Goal: Navigation & Orientation: Find specific page/section

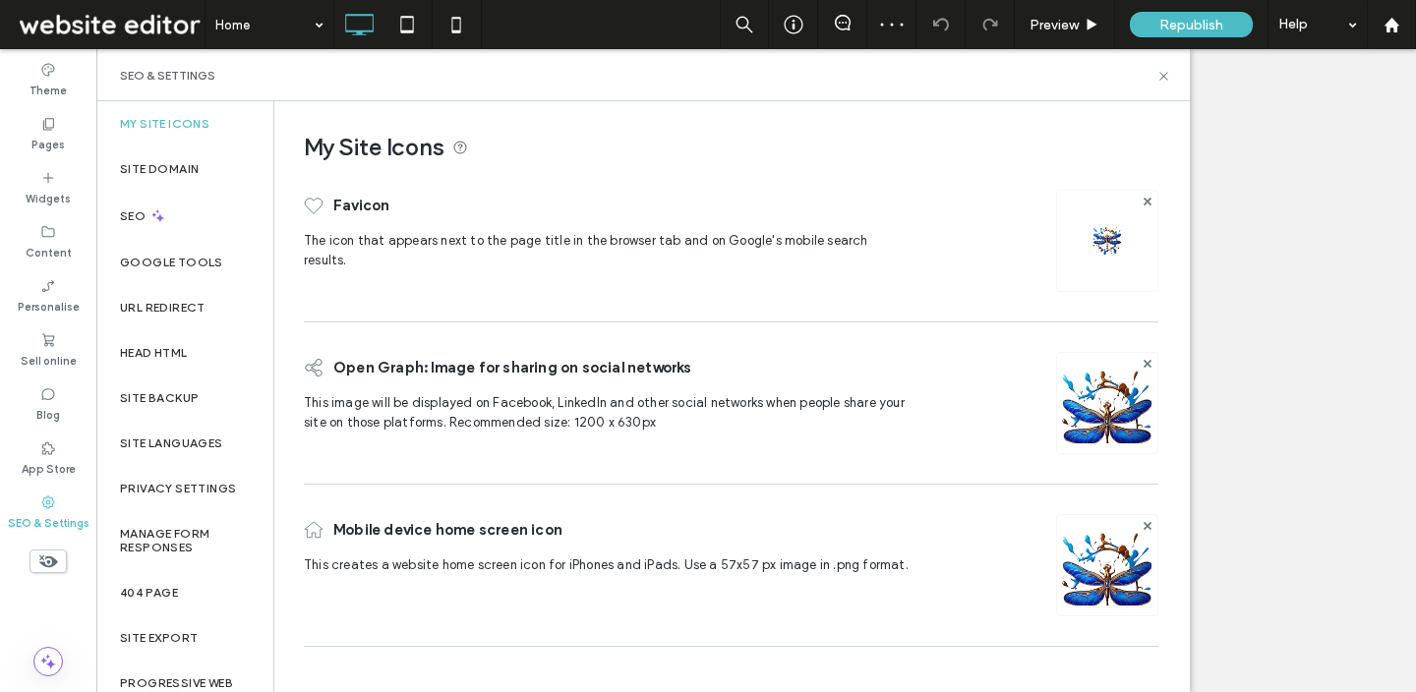
click at [210, 535] on label "Manage Form Responses" at bounding box center [185, 541] width 130 height 28
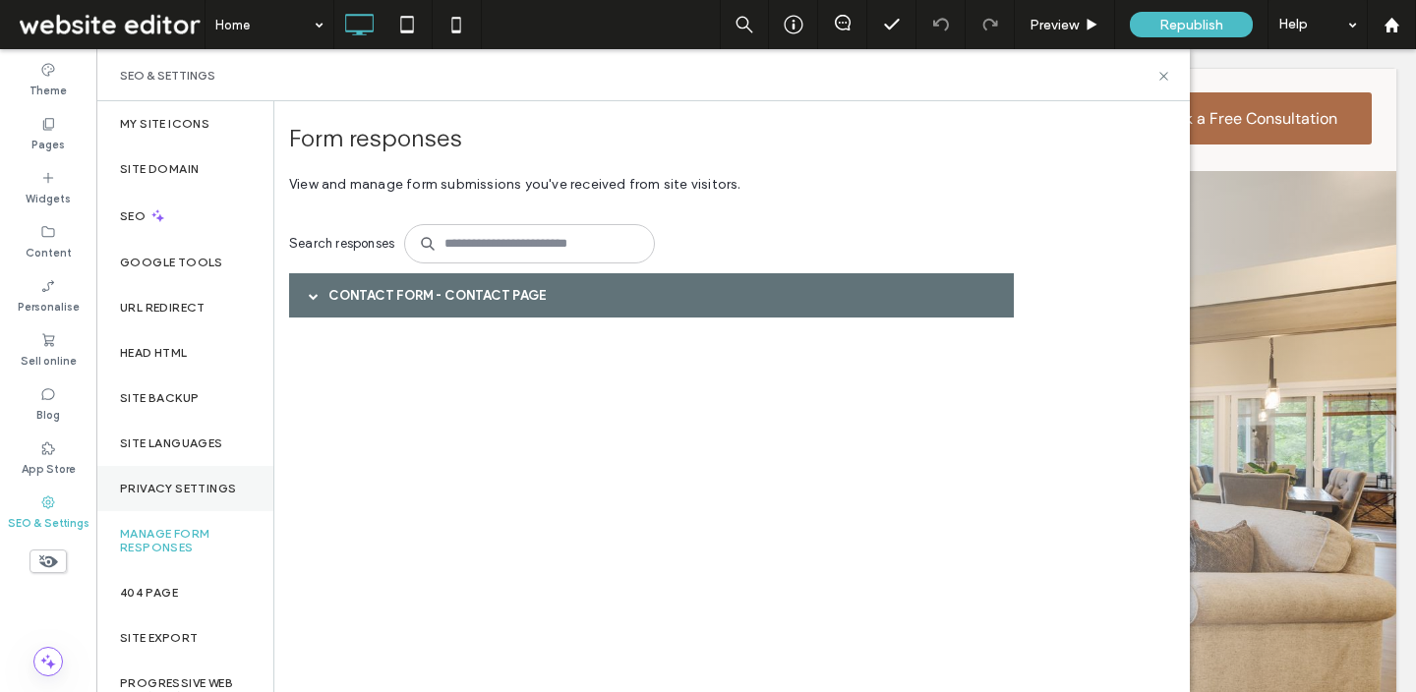
click at [198, 506] on div "Privacy Settings" at bounding box center [184, 488] width 177 height 45
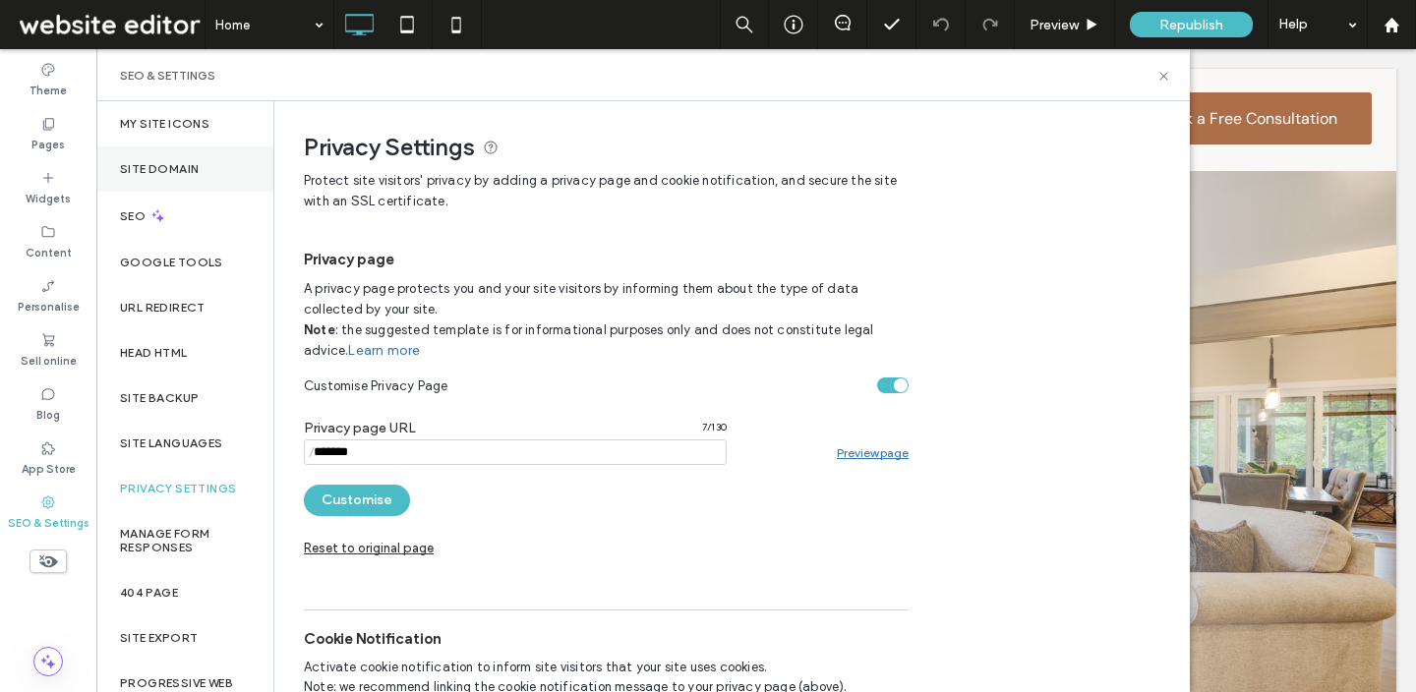
click at [157, 162] on label "Site Domain" at bounding box center [159, 169] width 79 height 14
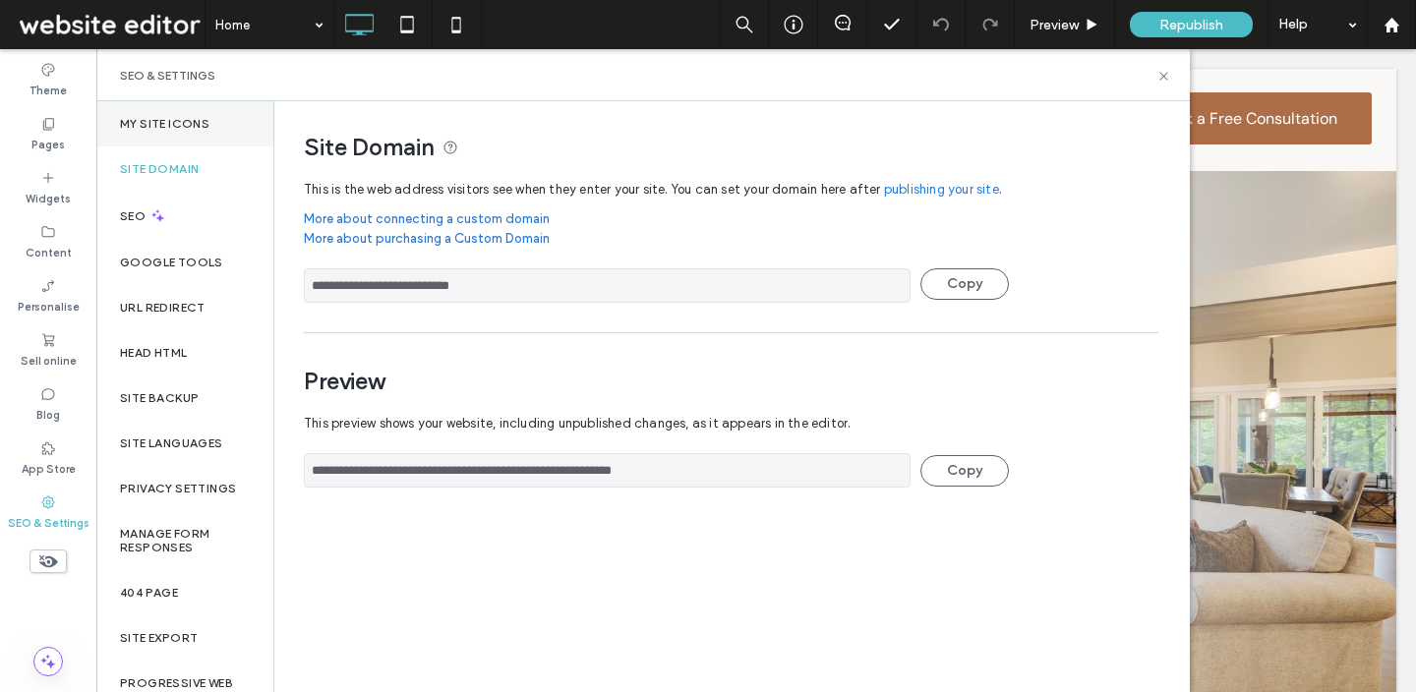
click at [164, 118] on label "My Site Icons" at bounding box center [164, 124] width 89 height 14
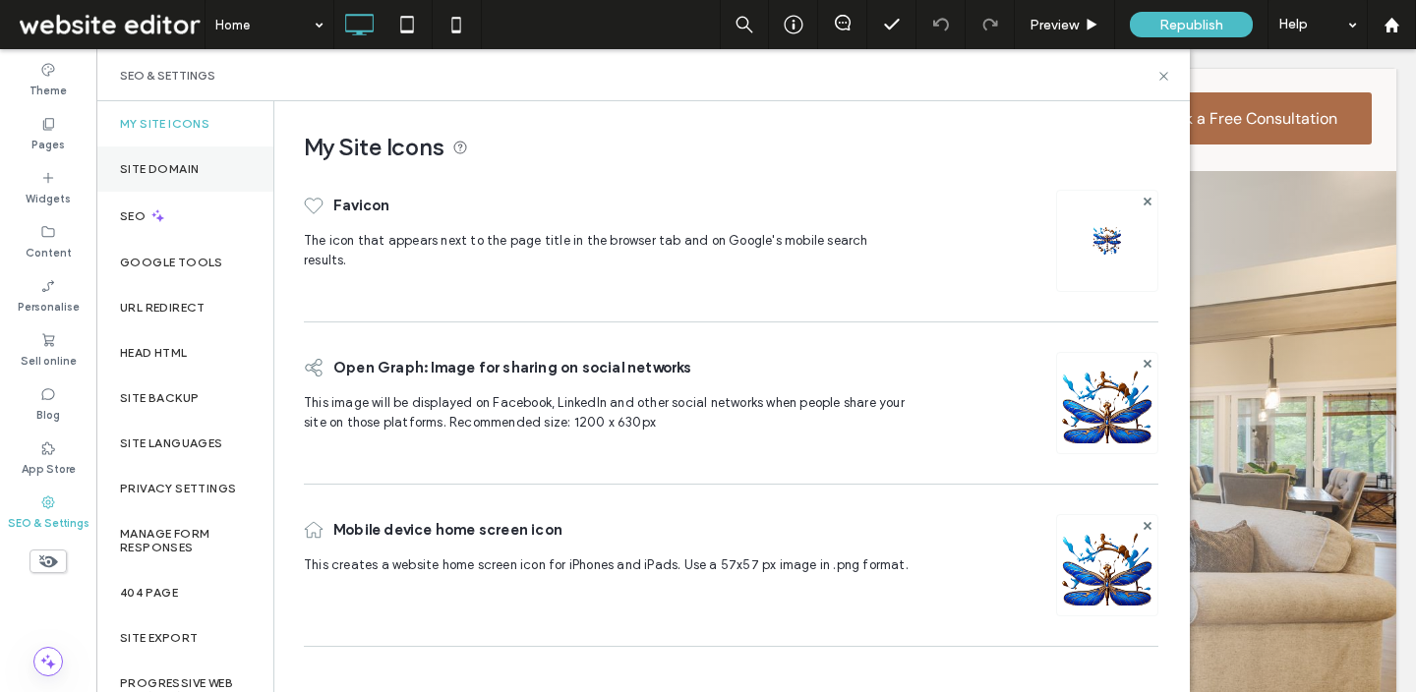
click at [172, 155] on div "Site Domain" at bounding box center [184, 169] width 177 height 45
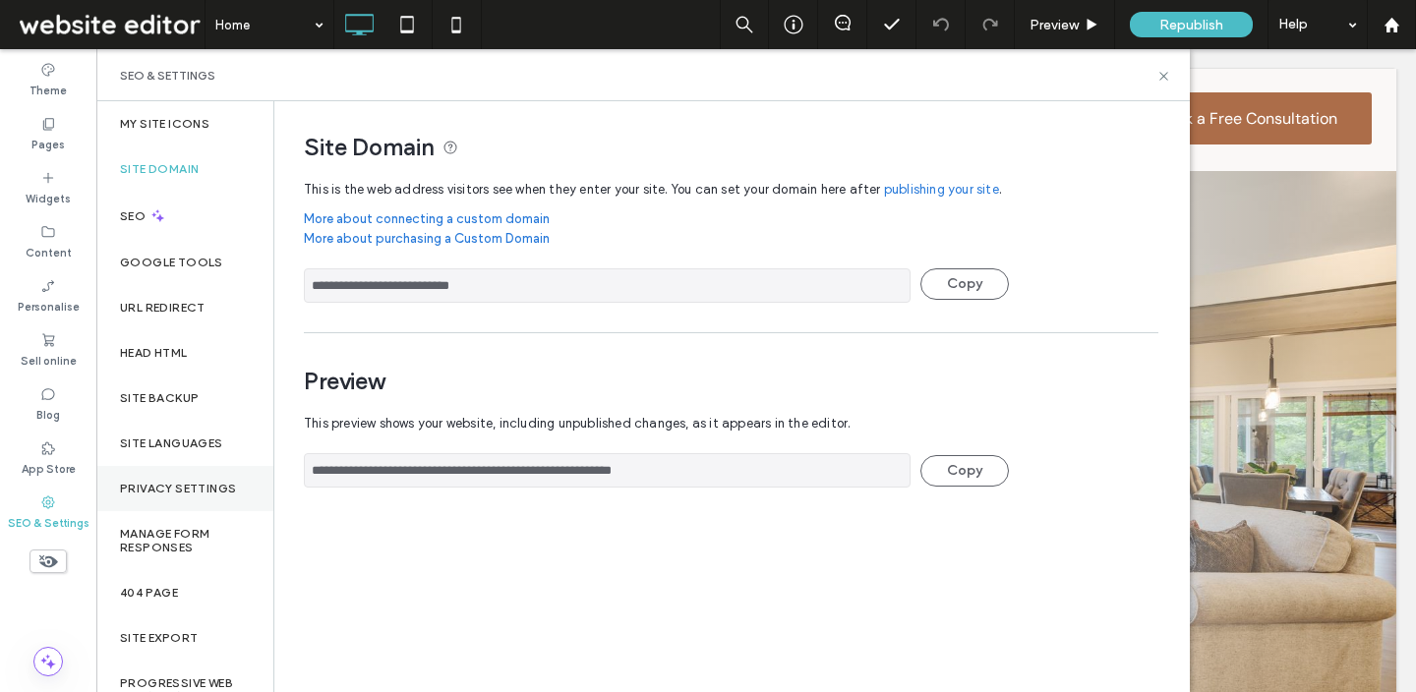
click at [212, 493] on label "Privacy Settings" at bounding box center [178, 489] width 116 height 14
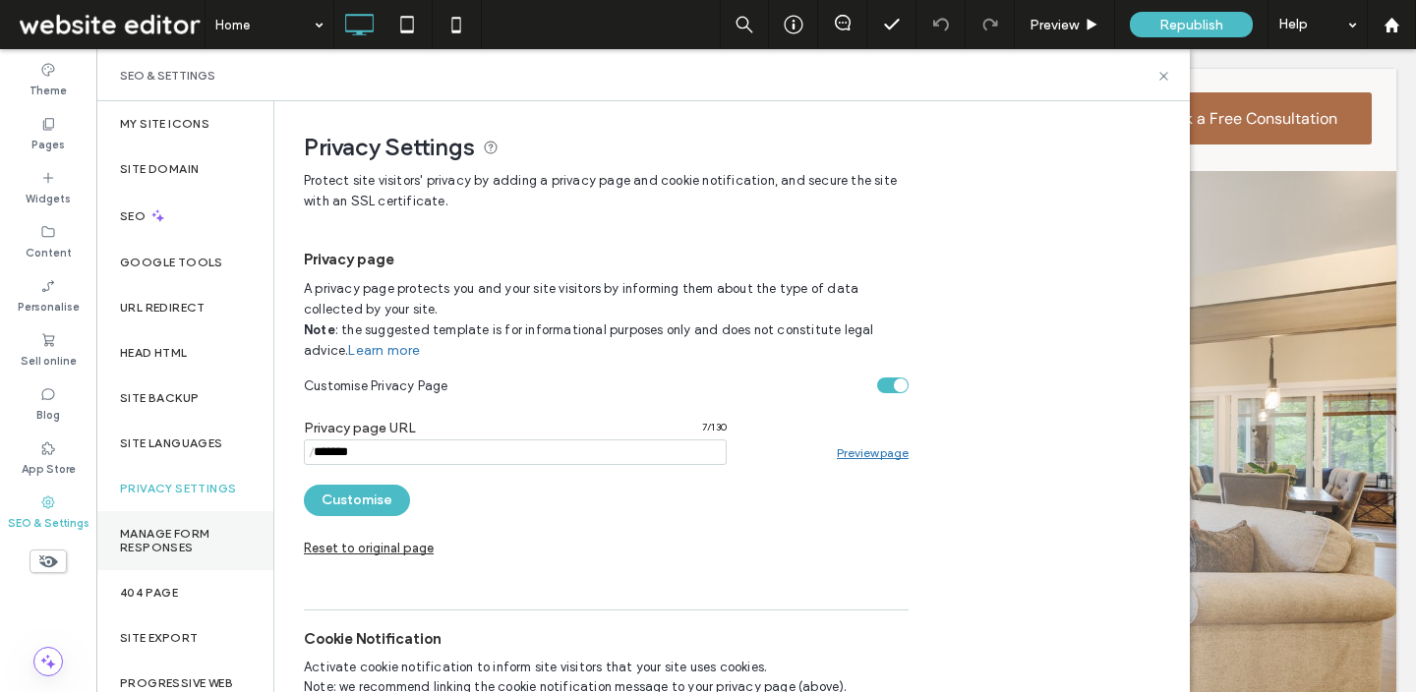
click at [210, 535] on label "Manage Form Responses" at bounding box center [185, 541] width 130 height 28
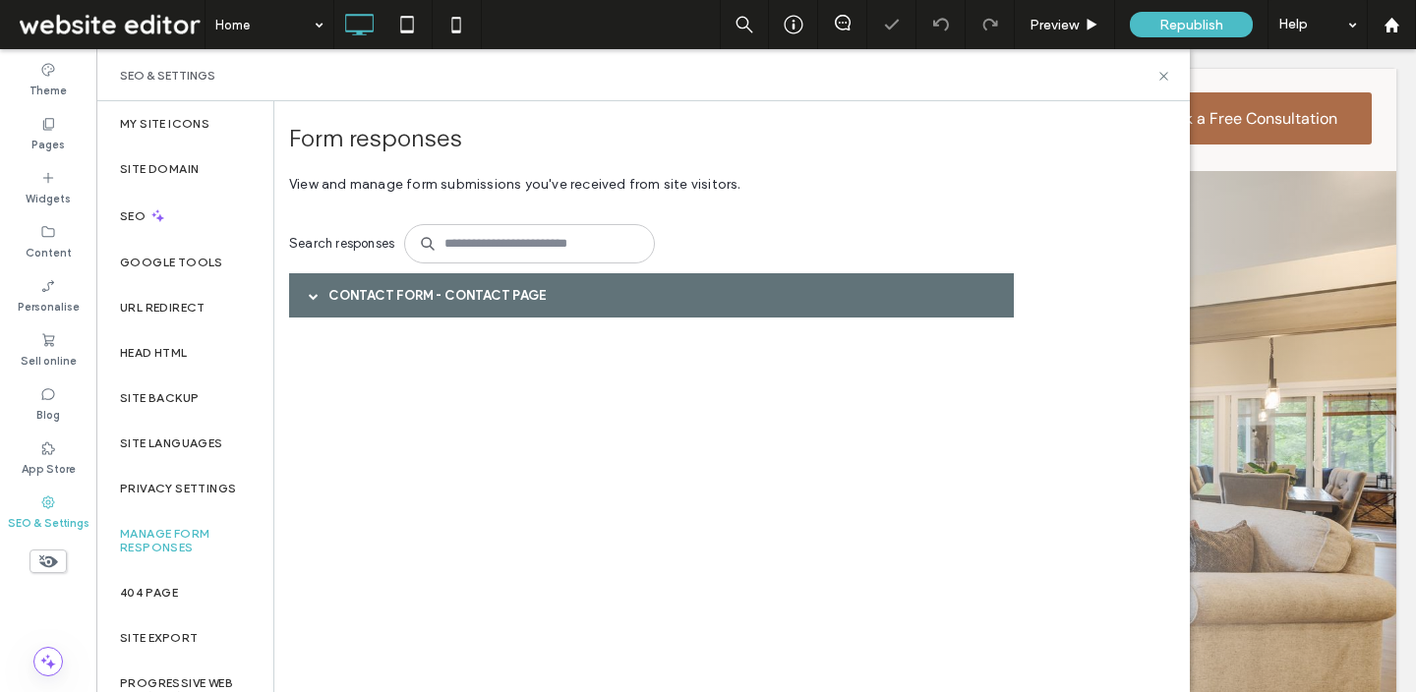
click at [533, 286] on div "Contact Form - Contact page" at bounding box center [651, 295] width 725 height 44
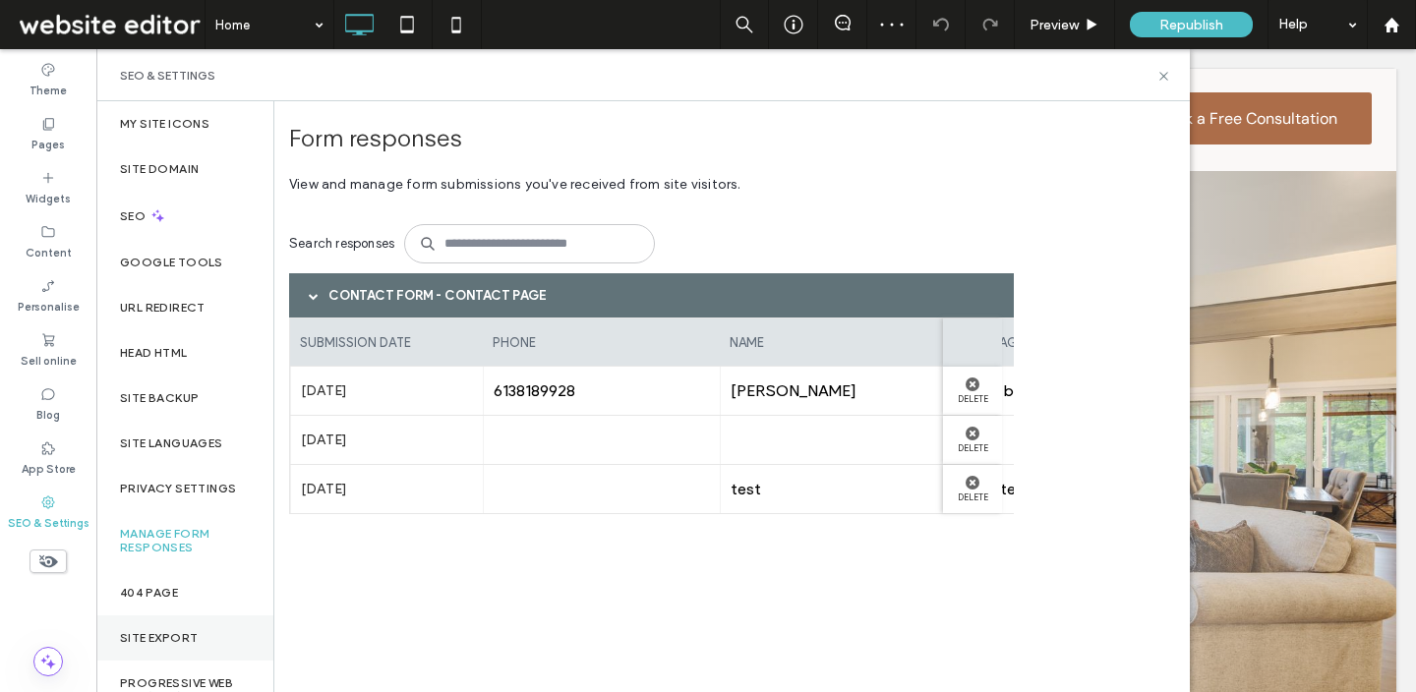
click at [190, 637] on label "Site Export" at bounding box center [159, 638] width 78 height 14
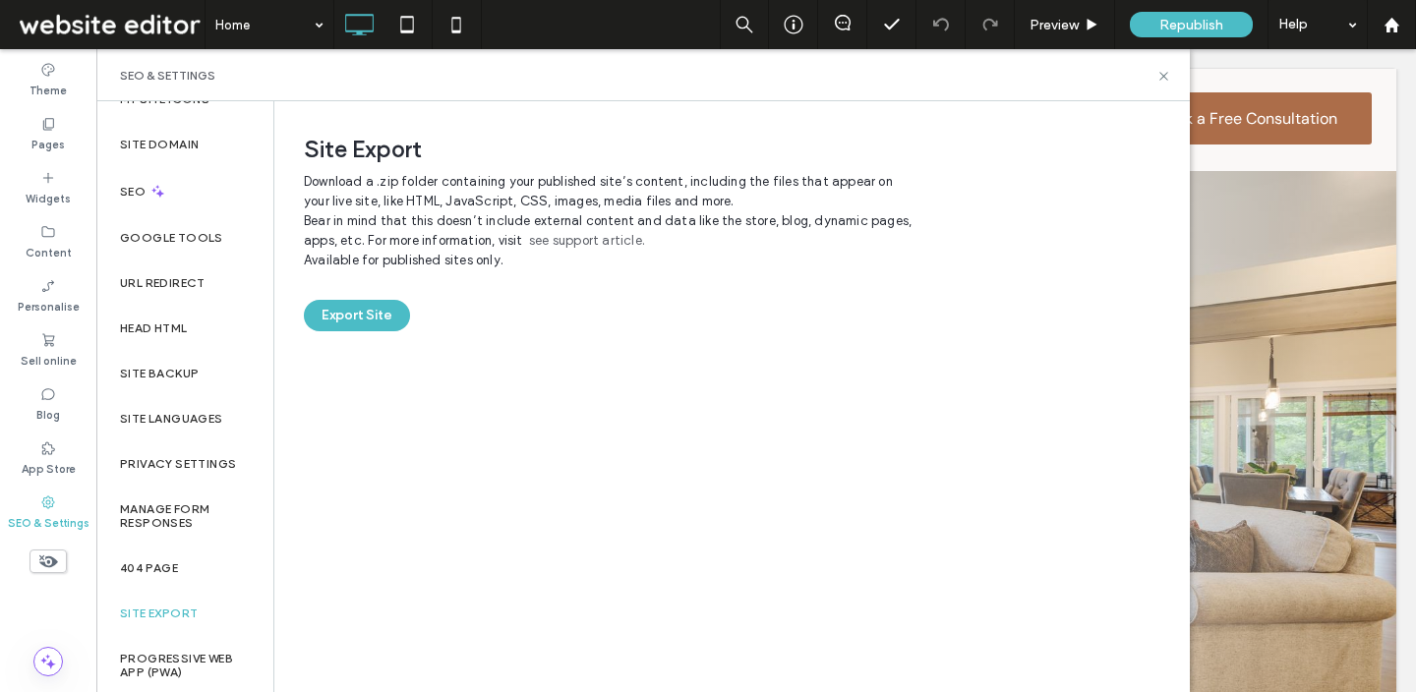
scroll to position [28, 0]
click at [187, 668] on label "Progressive Web App (PWA)" at bounding box center [185, 663] width 130 height 28
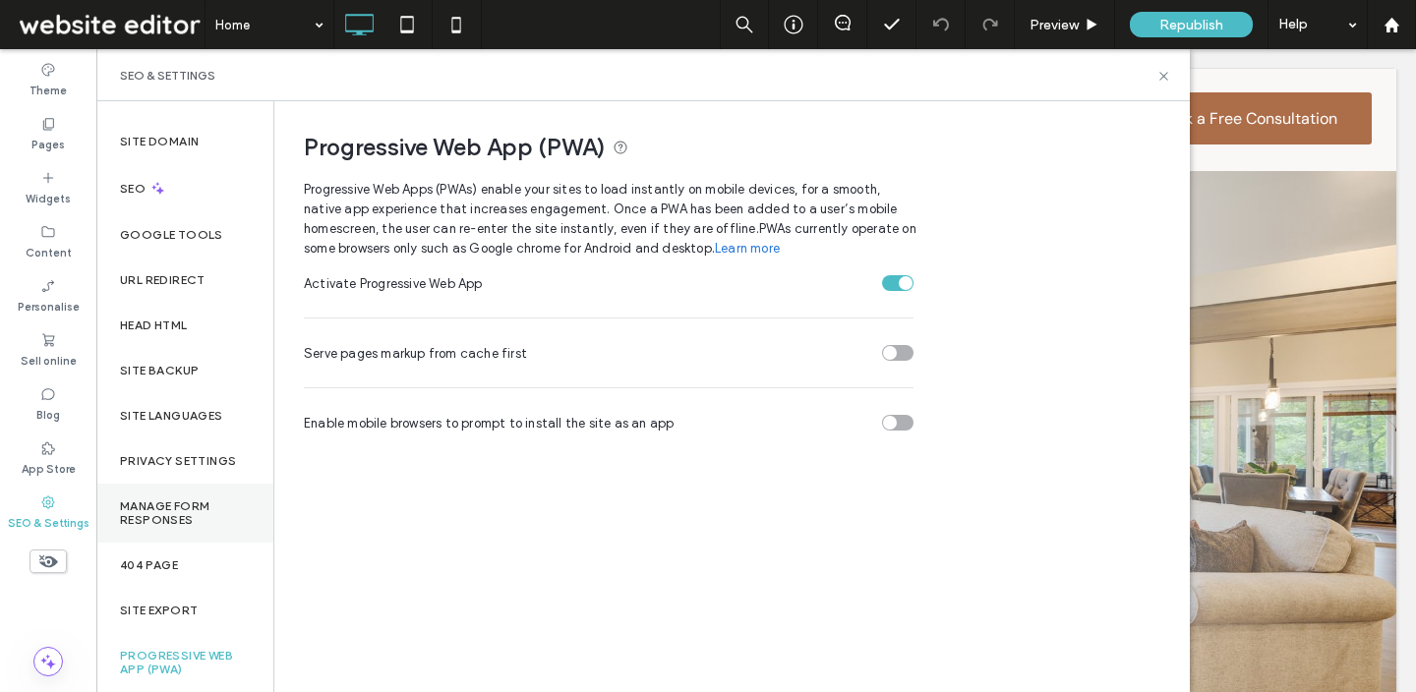
click at [217, 486] on div "Manage Form Responses" at bounding box center [184, 513] width 177 height 59
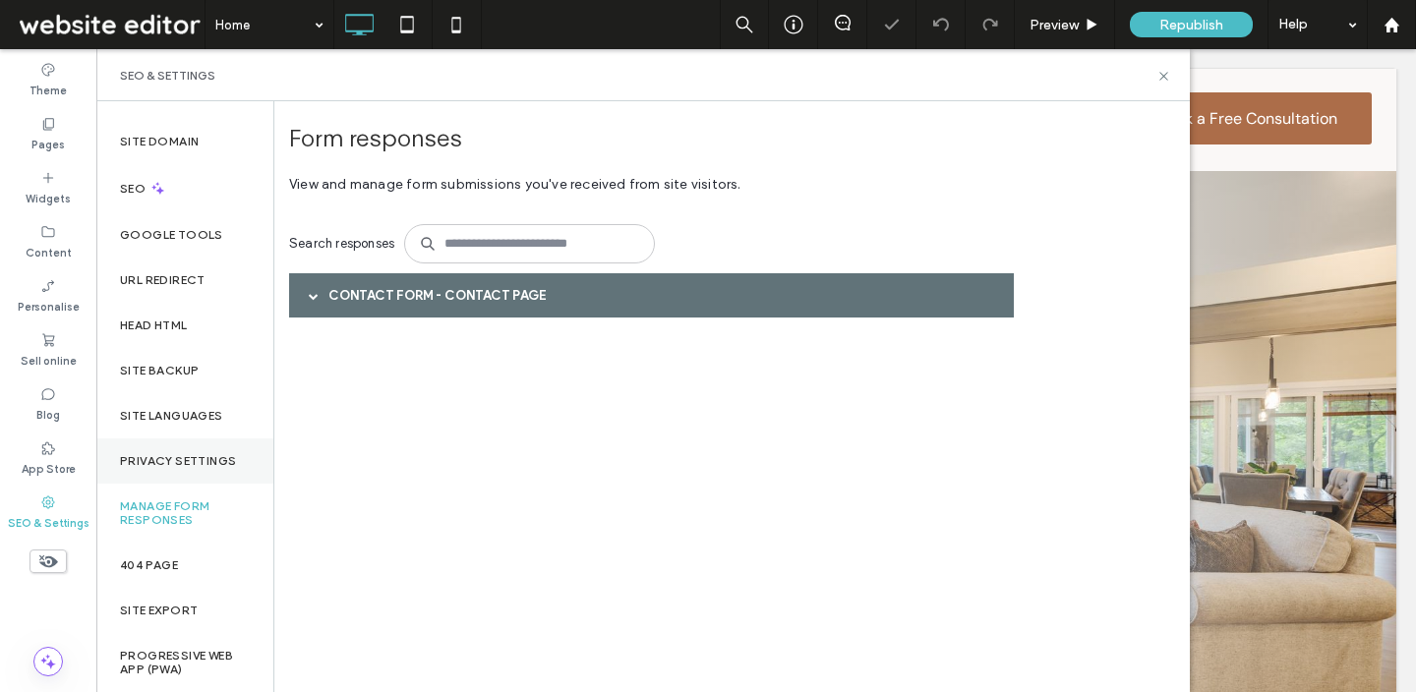
click at [211, 462] on label "Privacy Settings" at bounding box center [178, 461] width 116 height 14
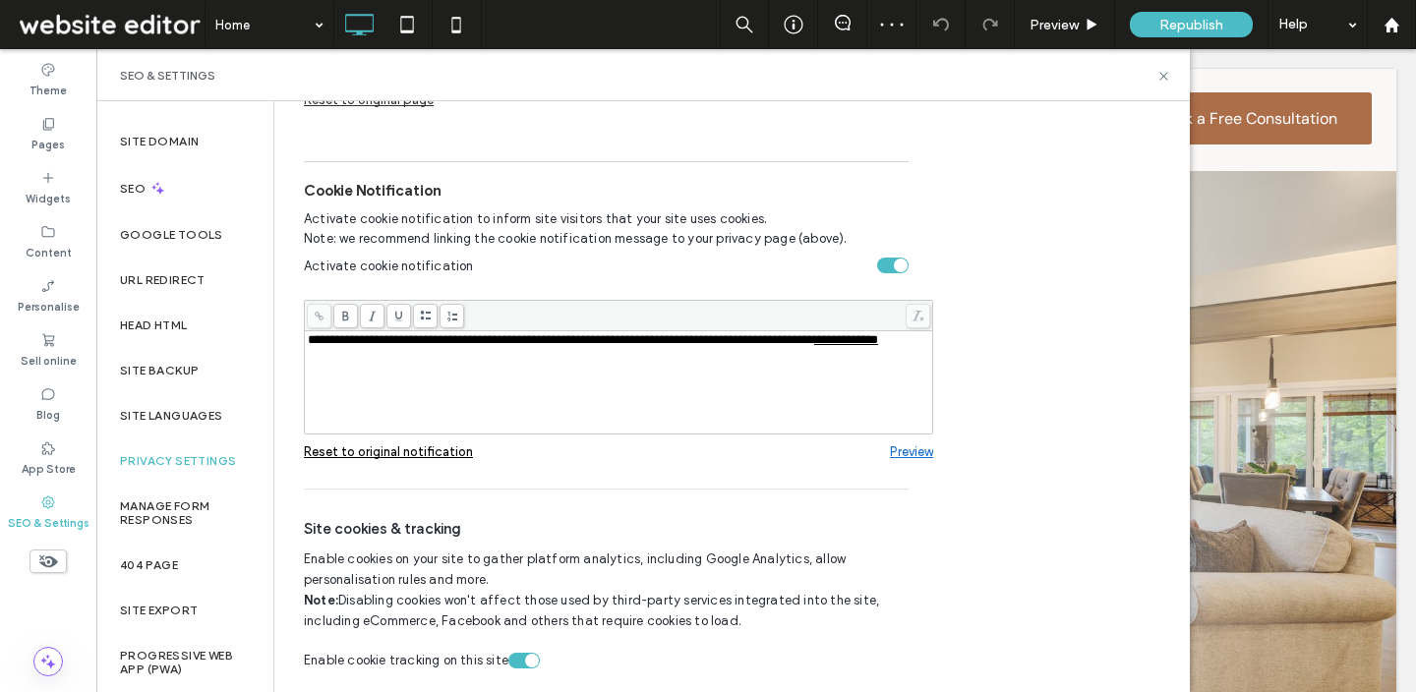
scroll to position [266, 0]
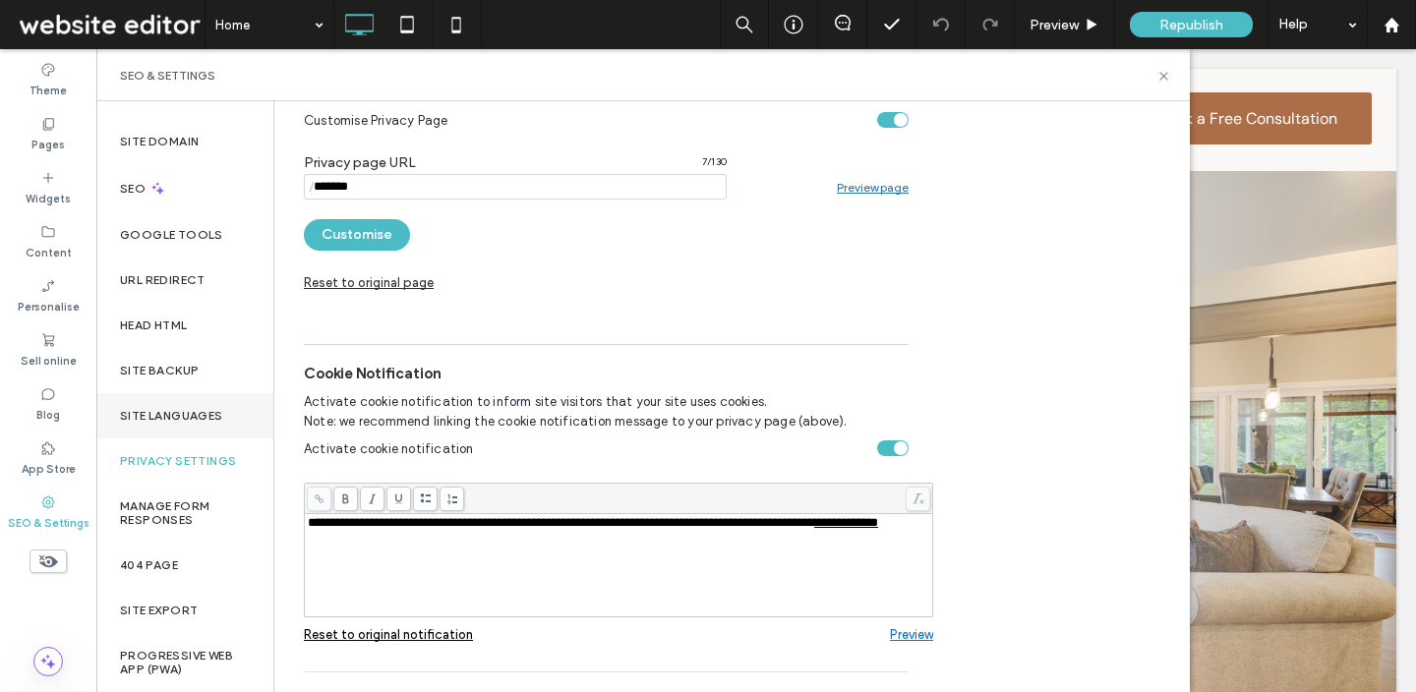
click at [175, 425] on div "Site Languages" at bounding box center [184, 415] width 177 height 45
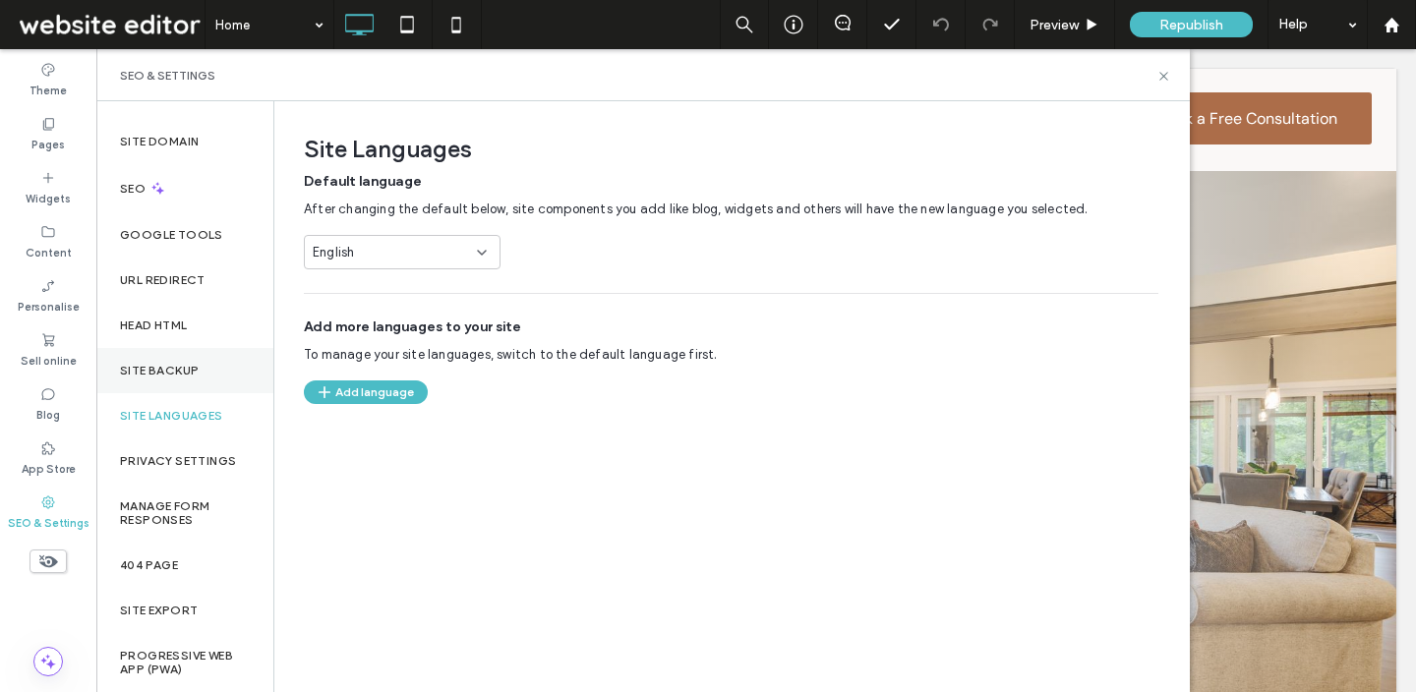
click at [179, 356] on div "Site backup" at bounding box center [184, 370] width 177 height 45
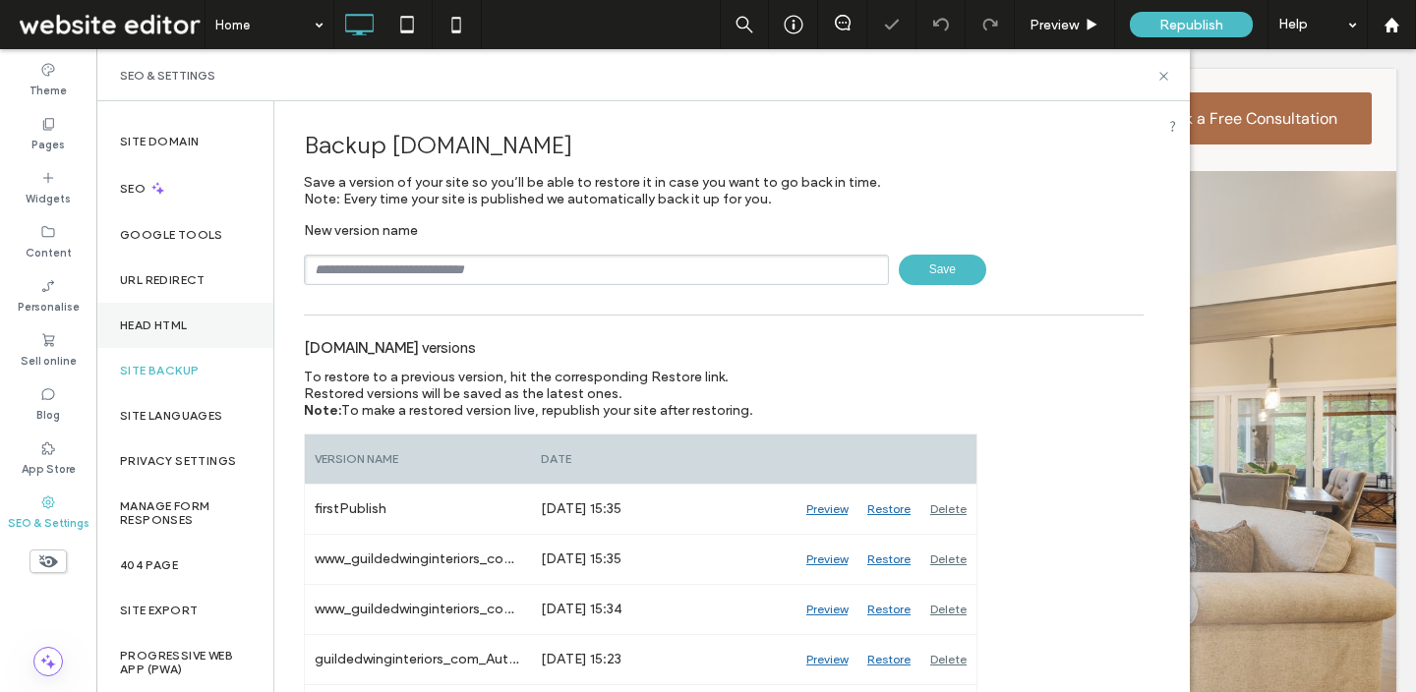
click at [175, 316] on div "Head HTML" at bounding box center [184, 325] width 177 height 45
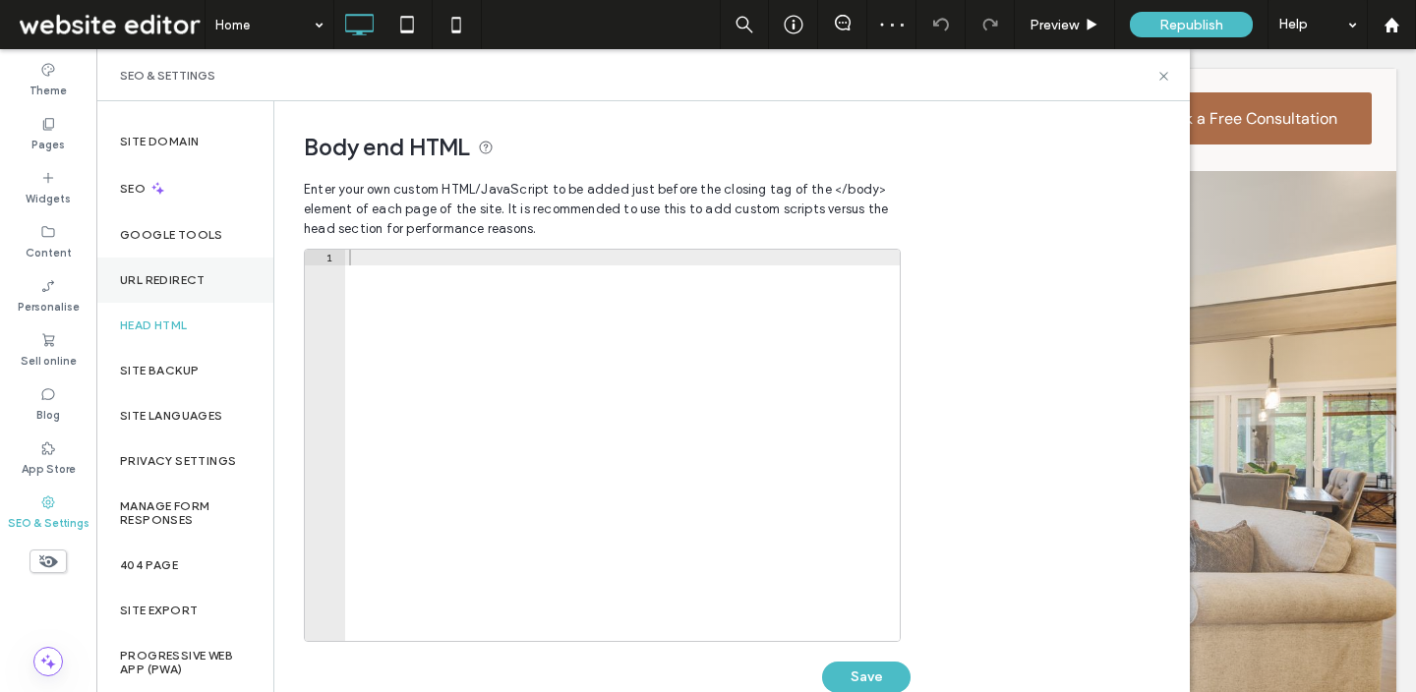
click at [174, 285] on label "URL Redirect" at bounding box center [163, 280] width 86 height 14
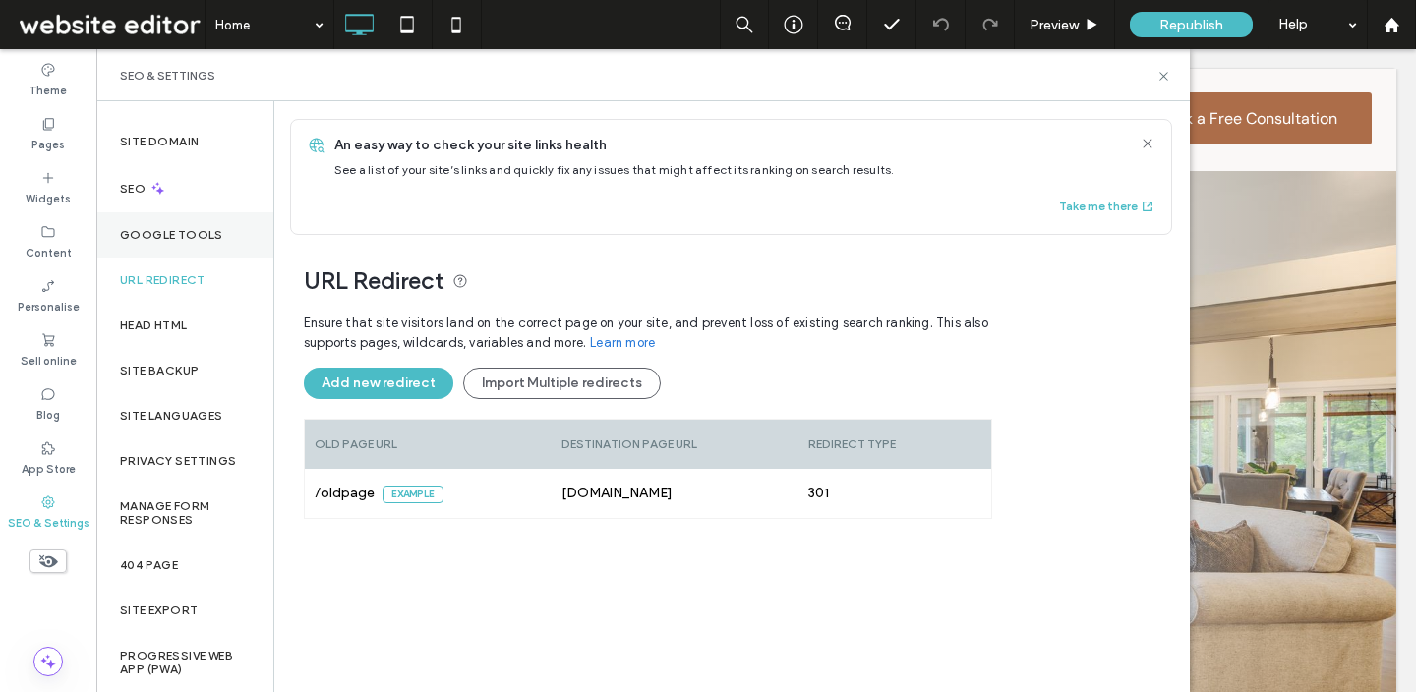
click at [173, 246] on div "Google Tools" at bounding box center [184, 234] width 177 height 45
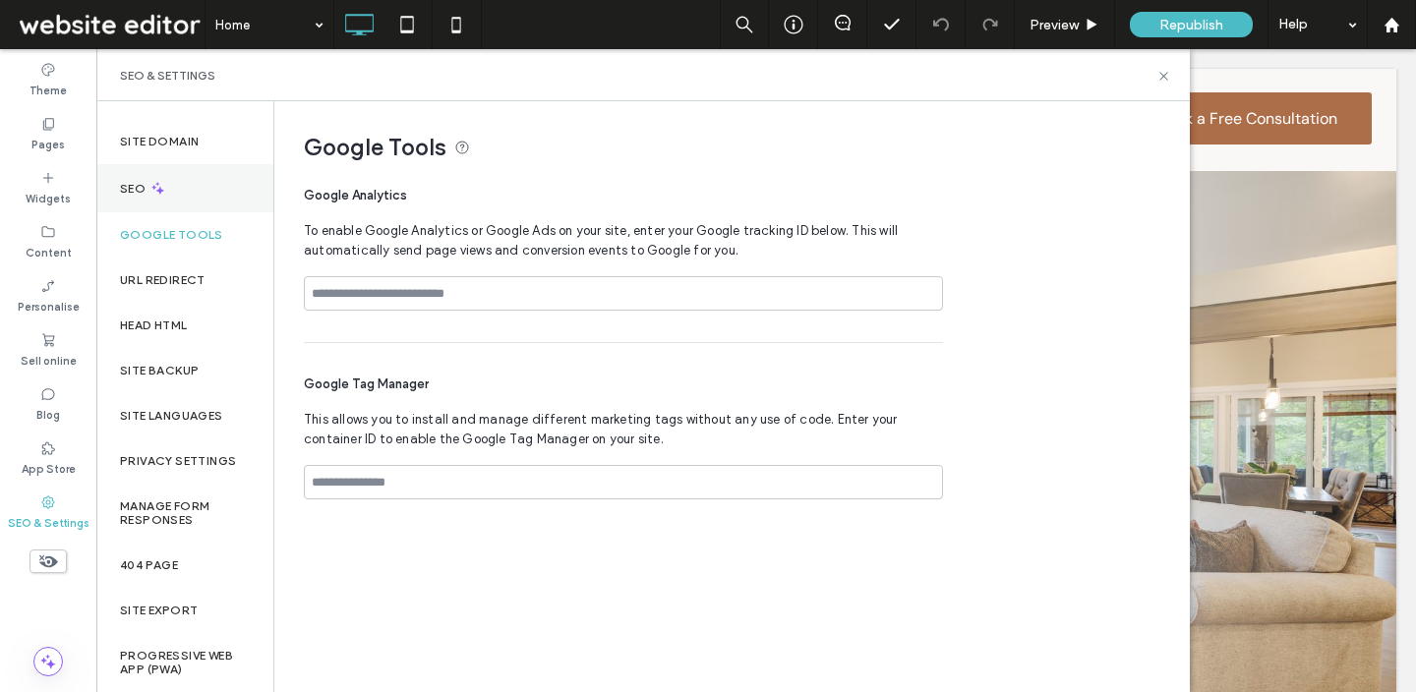
click at [172, 210] on div "SEO" at bounding box center [184, 188] width 177 height 48
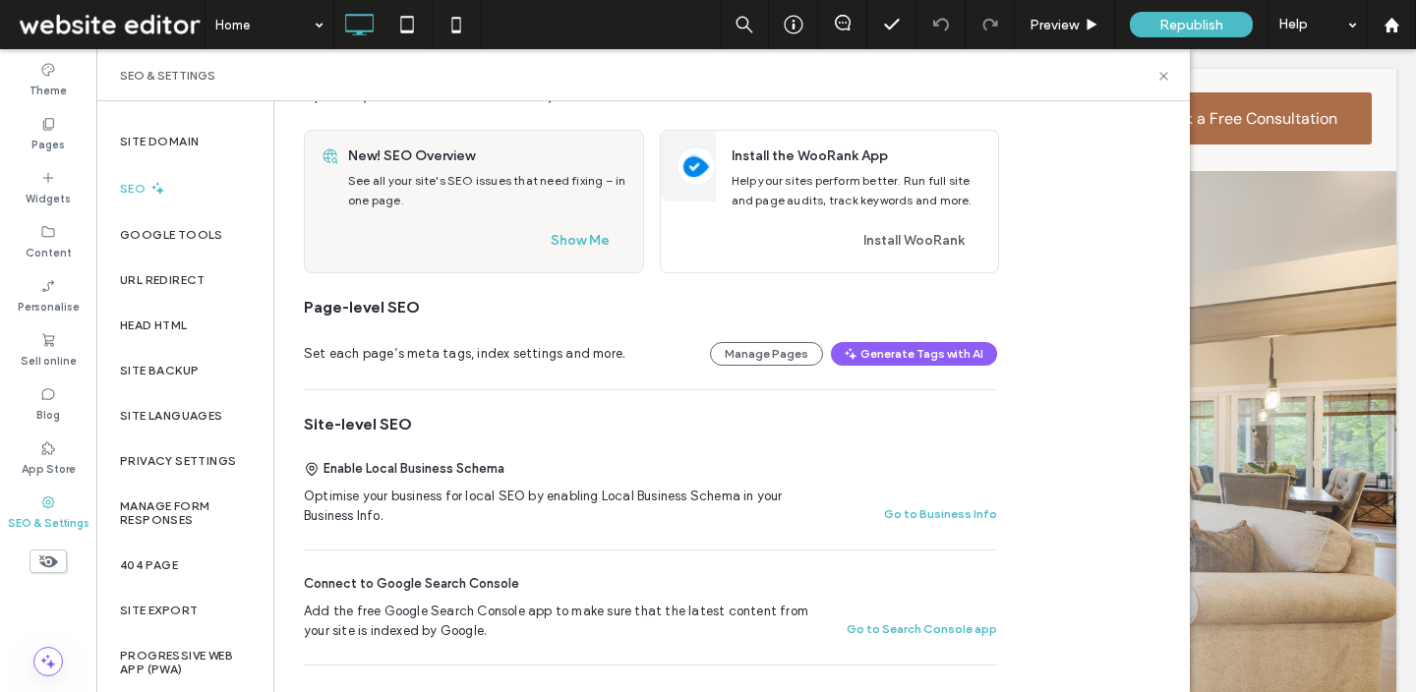
scroll to position [0, 0]
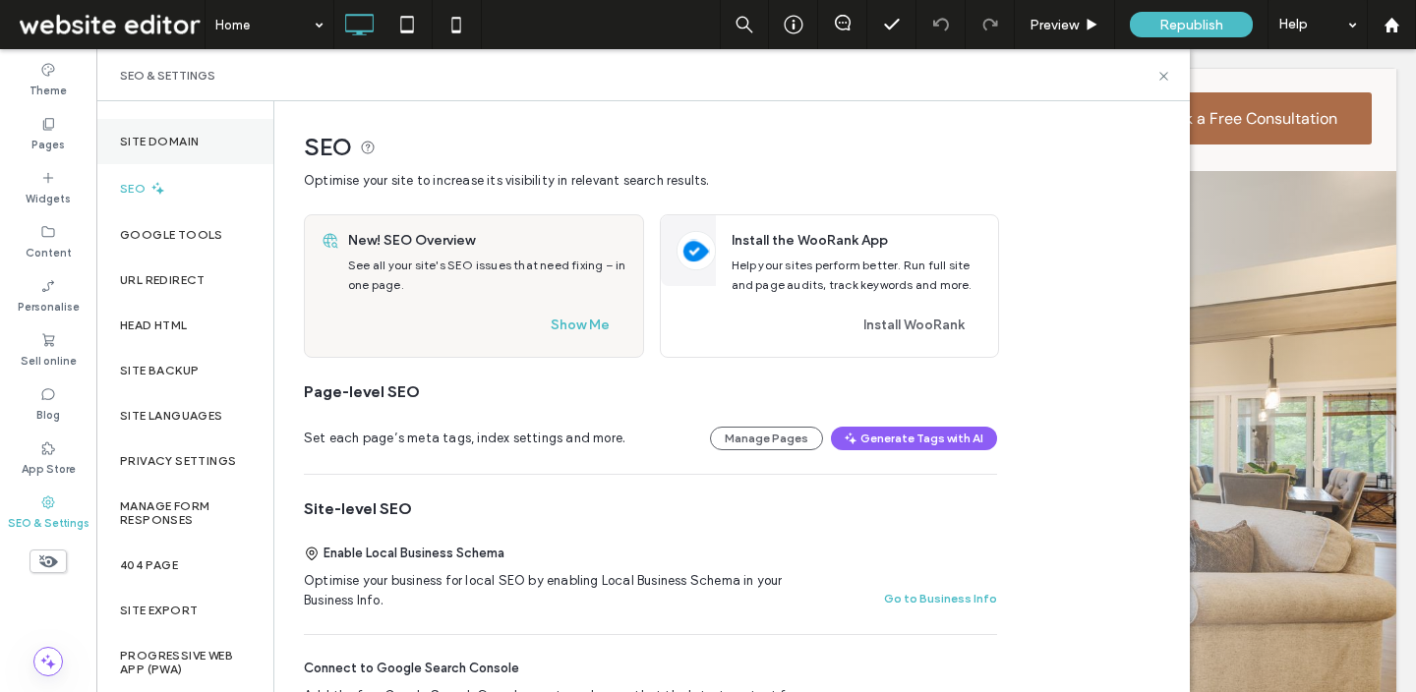
click at [186, 141] on label "Site Domain" at bounding box center [159, 142] width 79 height 14
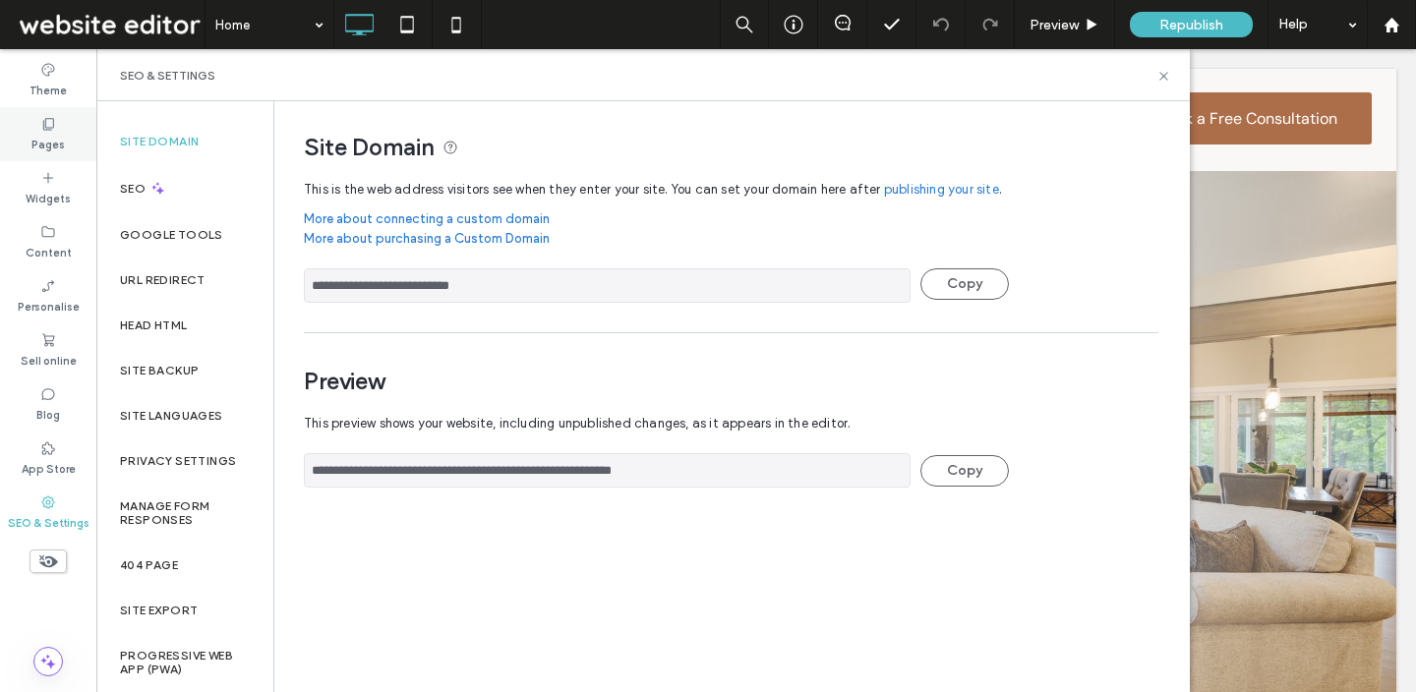
click at [51, 152] on label "Pages" at bounding box center [47, 143] width 33 height 22
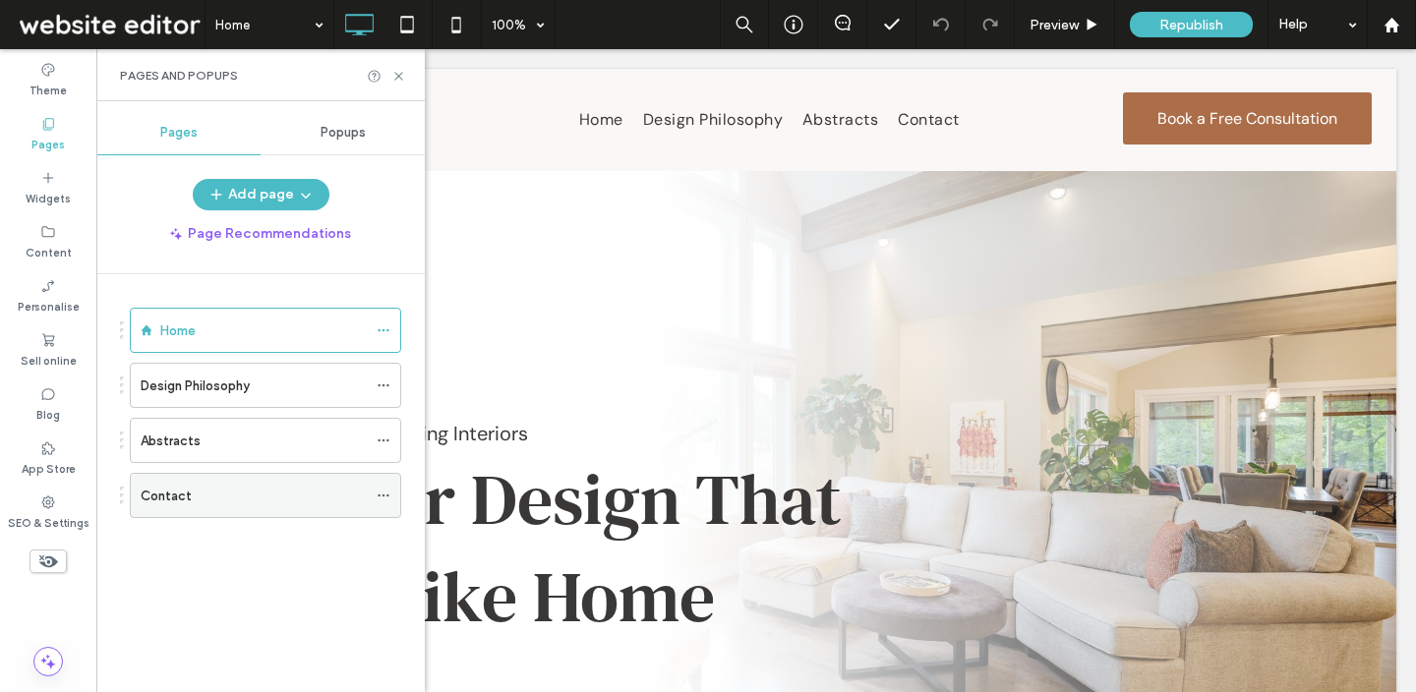
click at [189, 484] on div "Contact" at bounding box center [254, 495] width 226 height 43
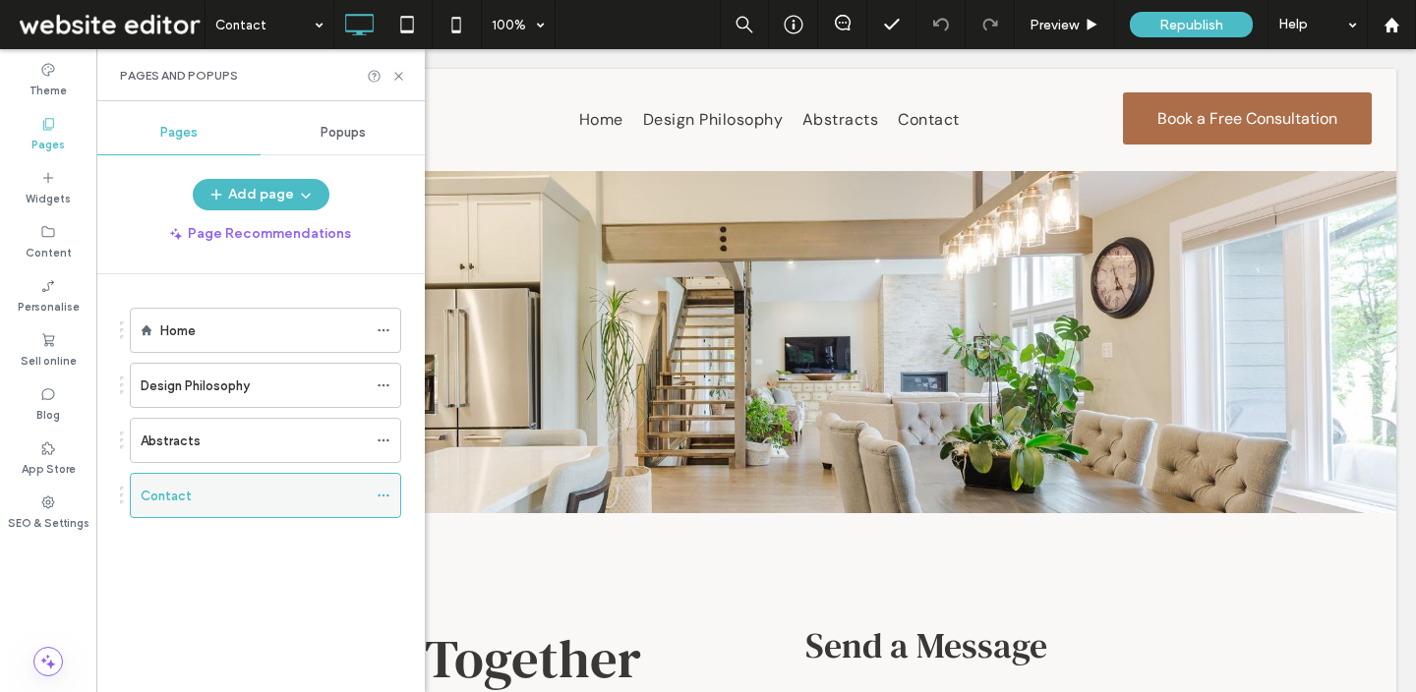
click at [247, 486] on div "Contact" at bounding box center [254, 496] width 226 height 21
click at [389, 504] on span at bounding box center [384, 496] width 14 height 30
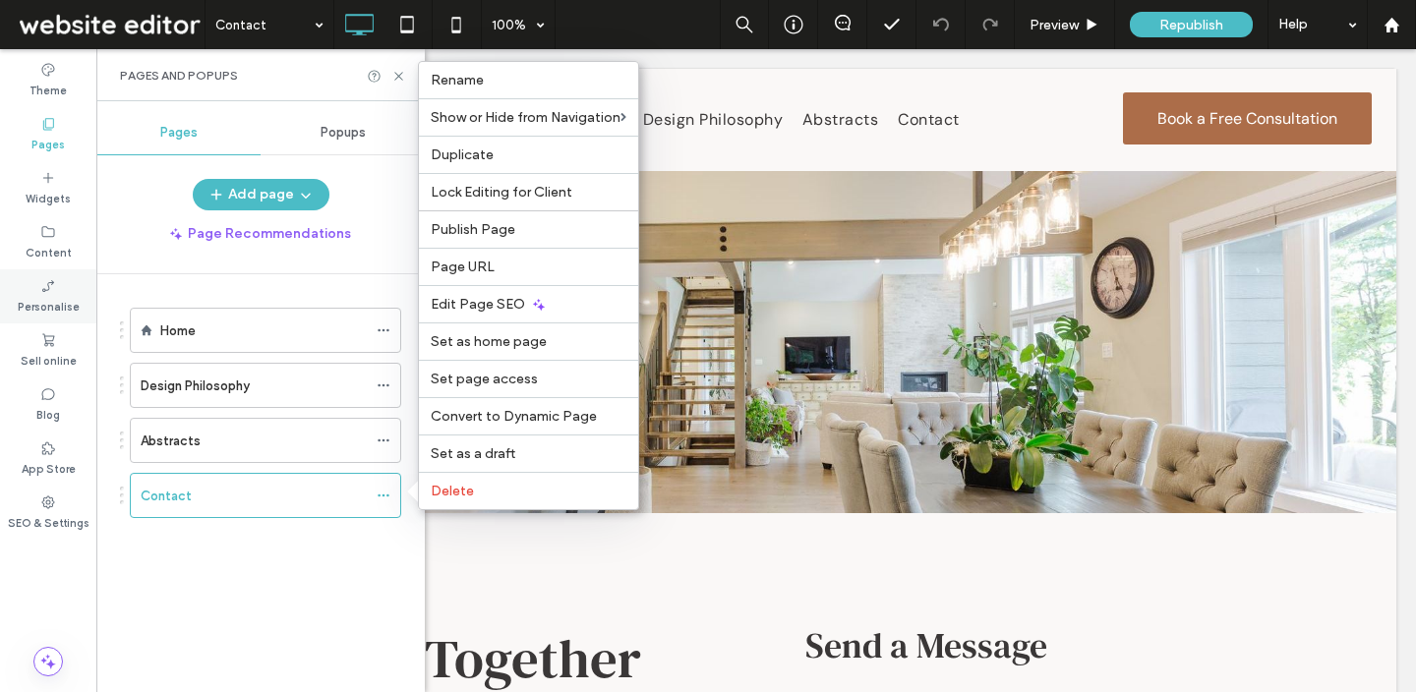
click at [49, 295] on label "Personalise" at bounding box center [49, 305] width 62 height 22
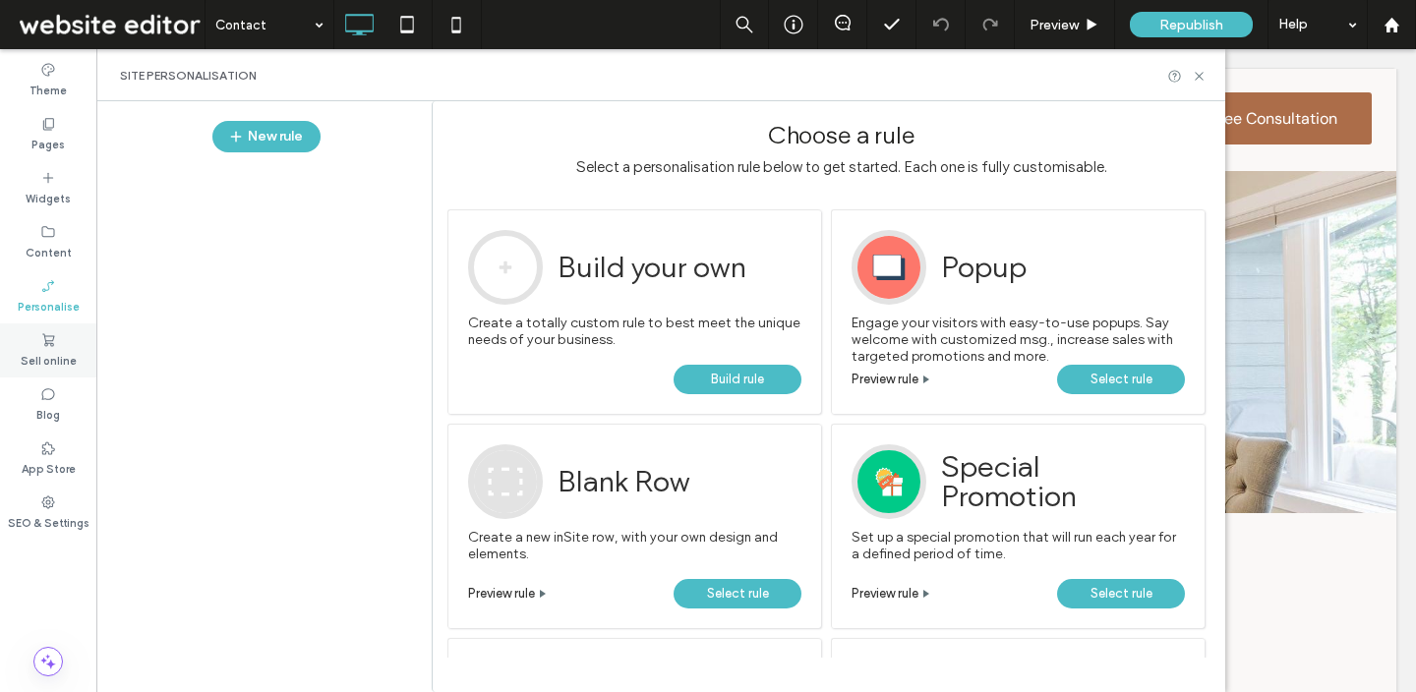
click at [62, 351] on label "Sell online" at bounding box center [49, 359] width 56 height 22
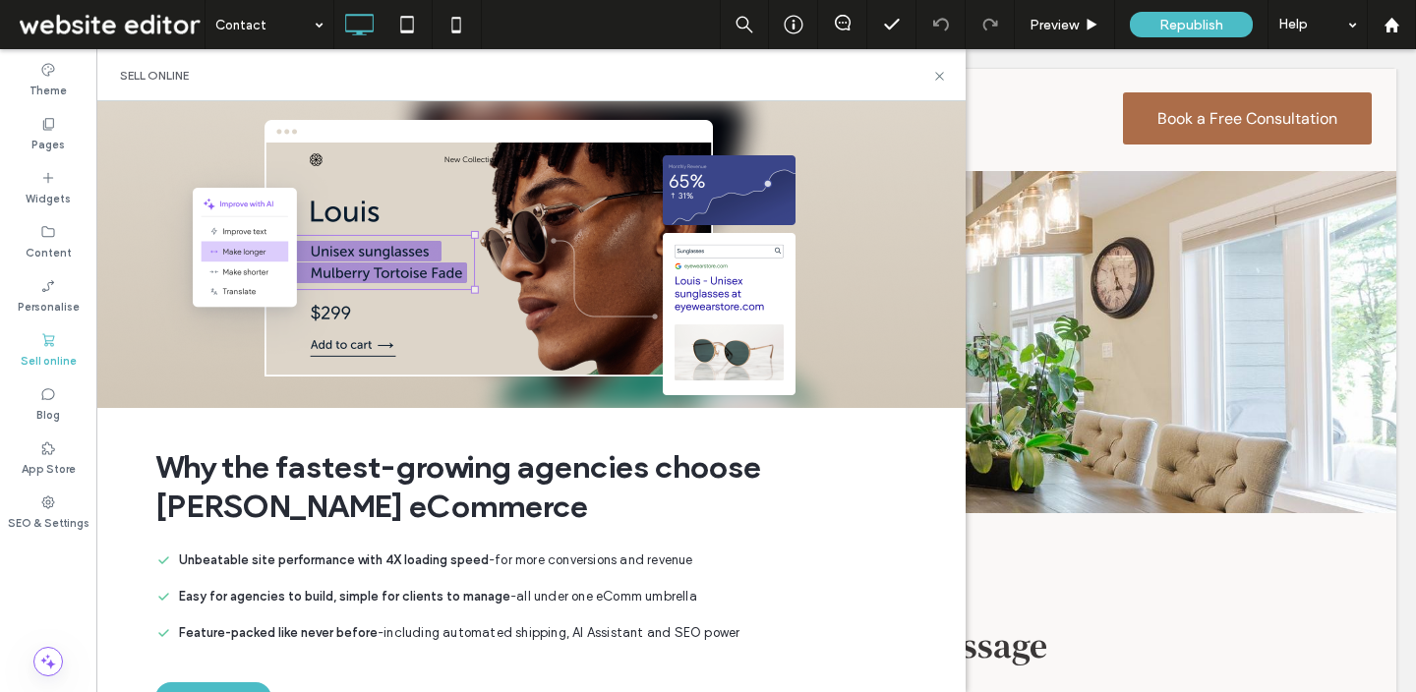
click at [96, 464] on div "Theme Pages Widgets Content Personalise Sell online Blog App Store SEO & Settin…" at bounding box center [48, 370] width 97 height 643
click at [59, 462] on label "App Store" at bounding box center [49, 467] width 54 height 22
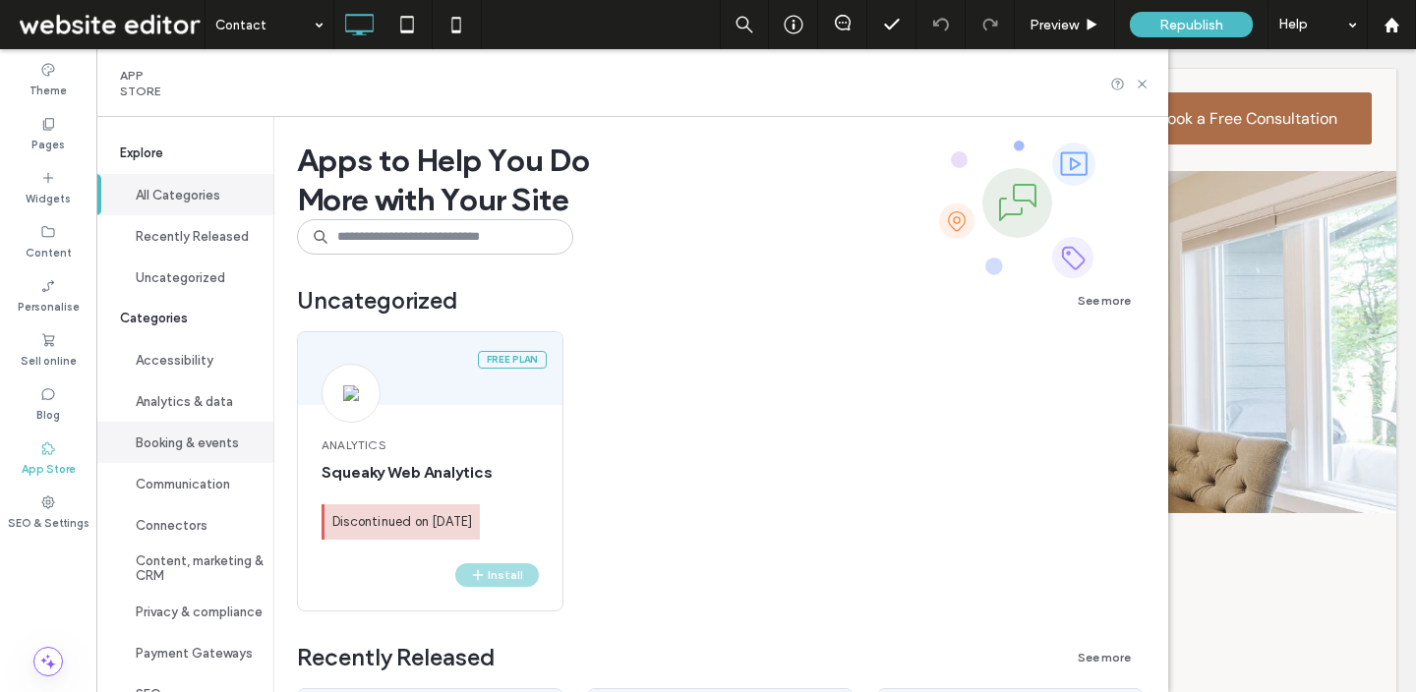
click at [207, 437] on button "Booking & events" at bounding box center [184, 442] width 177 height 41
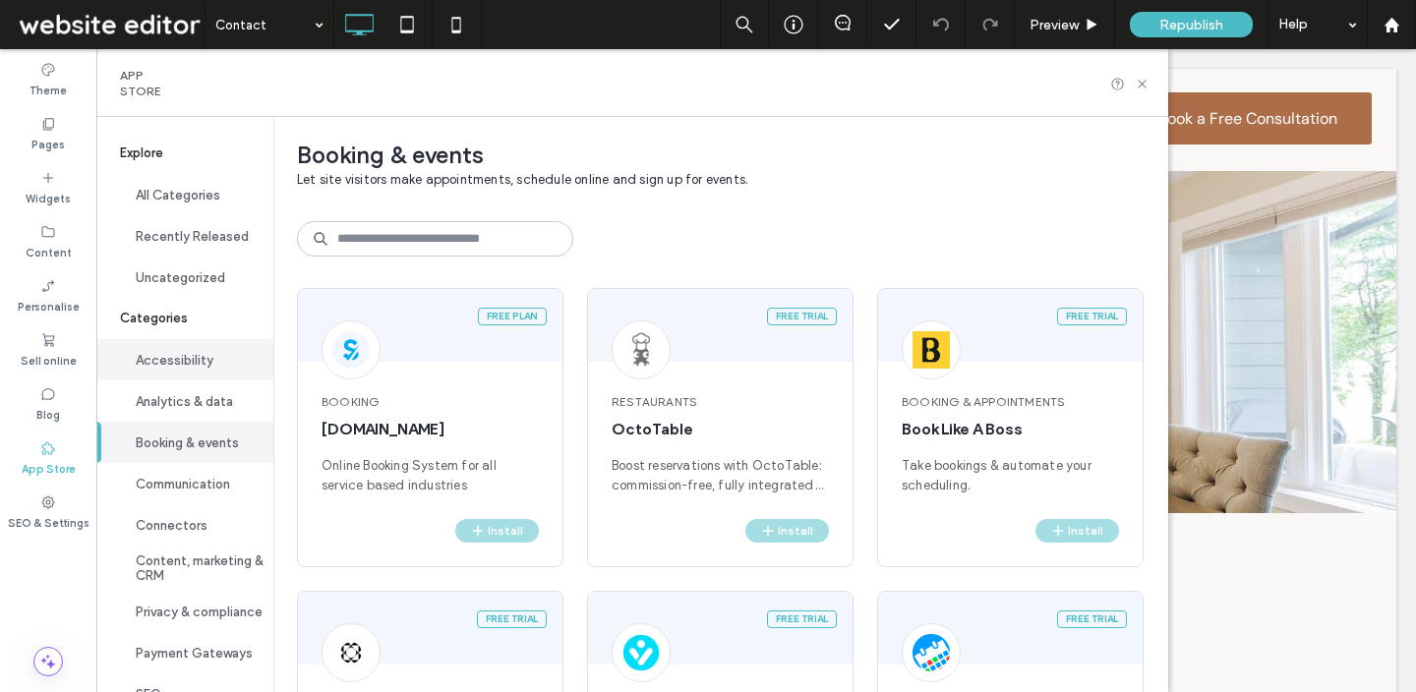
click at [191, 358] on button "Accessibility" at bounding box center [184, 359] width 177 height 41
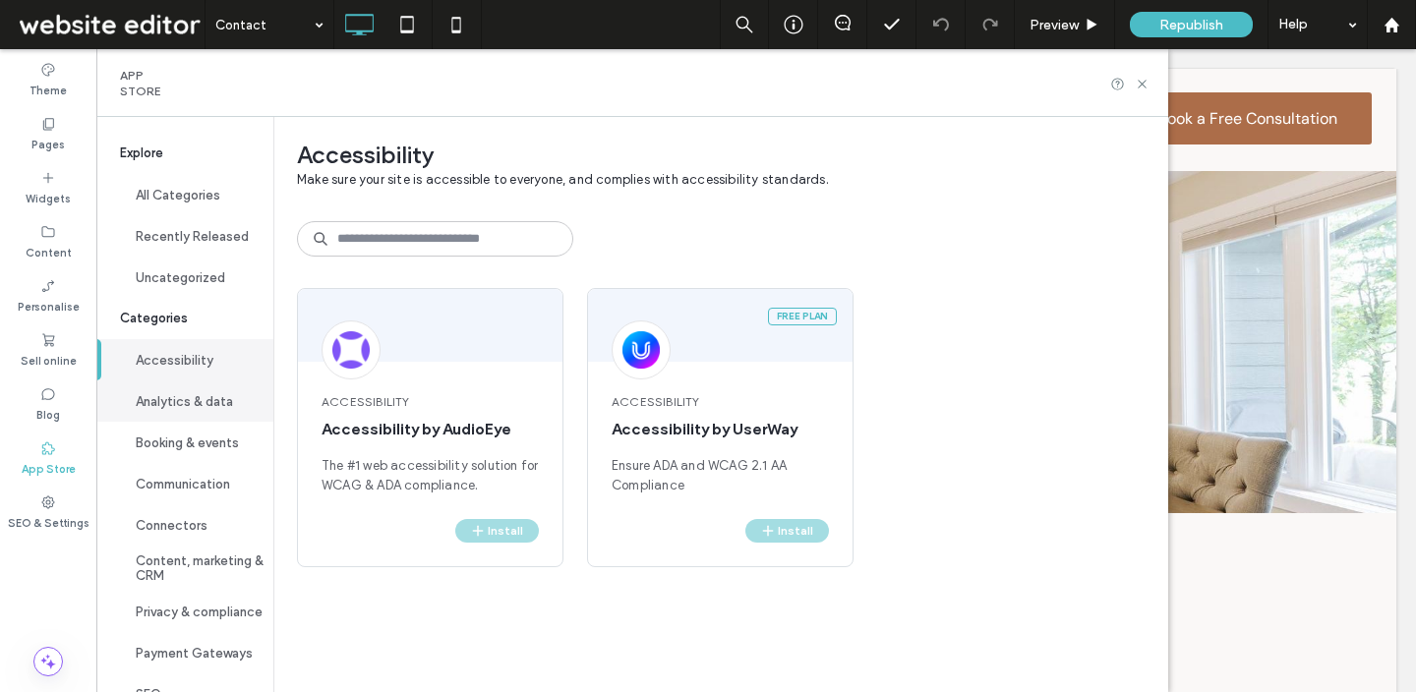
click at [191, 390] on button "Analytics & data" at bounding box center [184, 401] width 177 height 41
